Goal: Transaction & Acquisition: Book appointment/travel/reservation

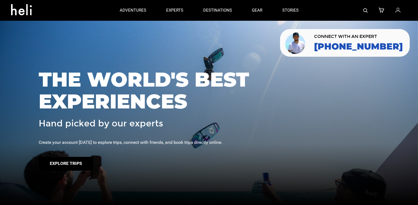
click at [73, 164] on button "Explore Trips" at bounding box center [66, 164] width 54 height 14
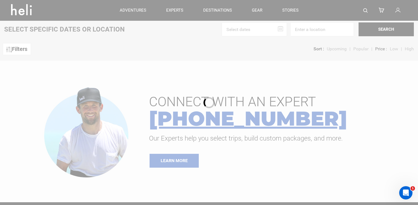
scroll to position [3, 0]
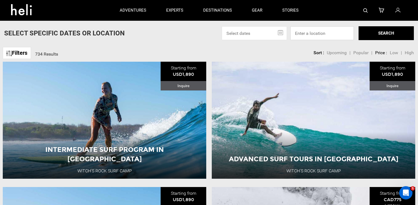
click at [312, 32] on input at bounding box center [322, 33] width 64 height 14
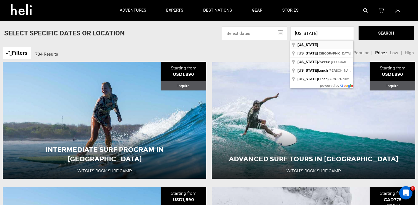
type input "[US_STATE]"
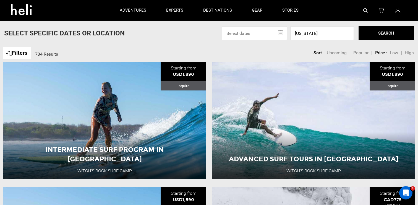
click at [381, 34] on button "SEARCH" at bounding box center [386, 33] width 55 height 14
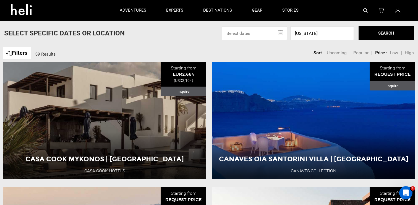
click at [22, 50] on link "Filters" at bounding box center [17, 53] width 28 height 12
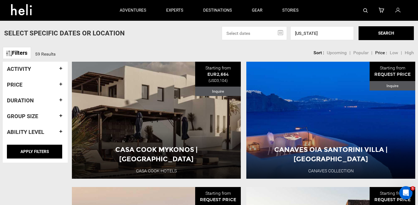
click at [20, 68] on h4 "Activity" at bounding box center [35, 69] width 57 height 6
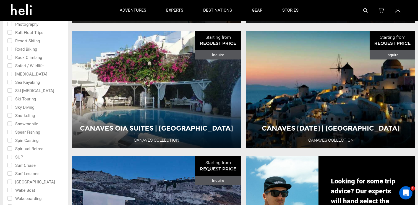
scroll to position [277, 0]
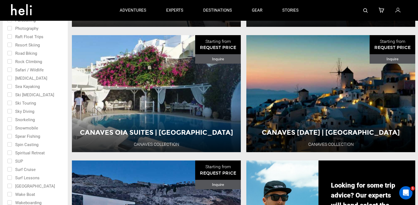
click at [12, 103] on input "checkbox" at bounding box center [31, 102] width 48 height 8
checkbox input "true"
click at [11, 96] on input "checkbox" at bounding box center [31, 94] width 48 height 8
checkbox input "true"
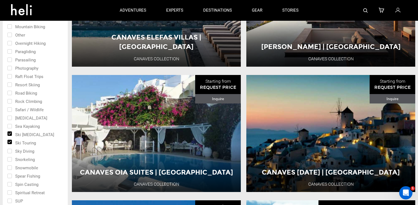
scroll to position [234, 0]
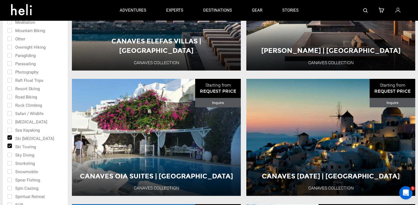
click at [9, 89] on input "checkbox" at bounding box center [31, 88] width 48 height 8
checkbox input "true"
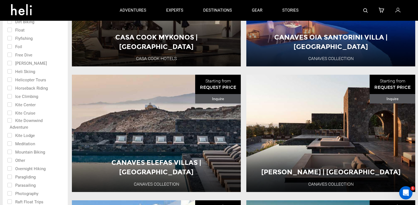
scroll to position [111, 0]
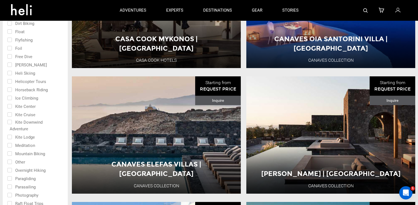
click at [9, 73] on input "checkbox" at bounding box center [31, 73] width 48 height 8
checkbox input "true"
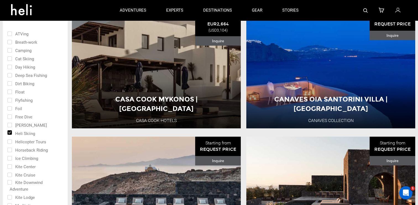
scroll to position [50, 0]
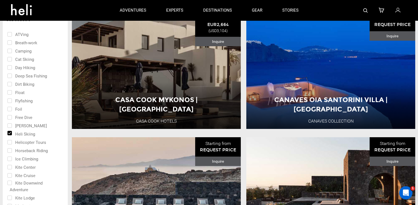
click at [10, 58] on input "checkbox" at bounding box center [31, 59] width 48 height 8
checkbox input "true"
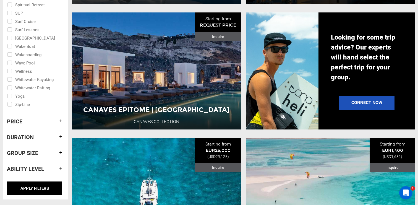
scroll to position [491, 0]
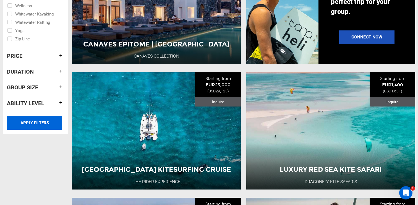
click at [27, 127] on input "APPLY FILTERS" at bounding box center [34, 123] width 55 height 14
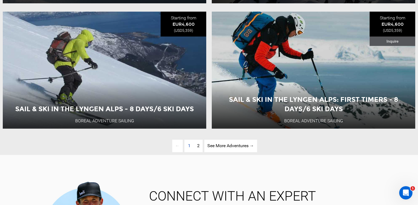
scroll to position [1195, 0]
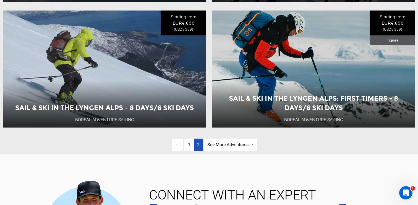
click at [196, 145] on link "page 2" at bounding box center [198, 145] width 9 height 12
